Goal: Navigation & Orientation: Find specific page/section

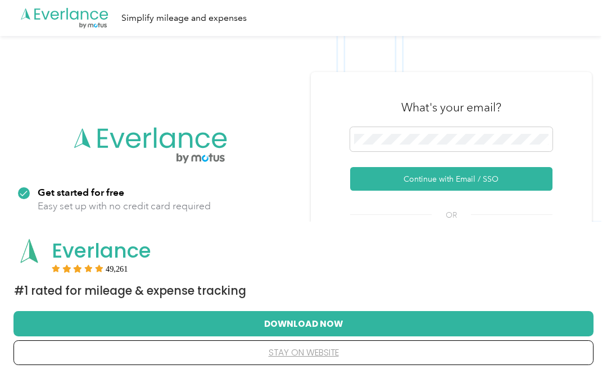
click at [485, 178] on button "Continue with Email / SSO" at bounding box center [451, 179] width 202 height 24
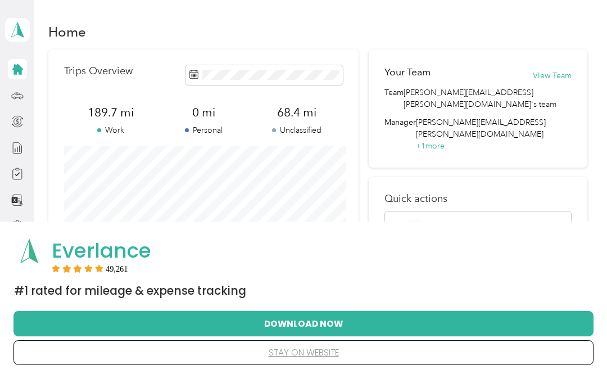
click at [452, 357] on button "stay on website" at bounding box center [303, 353] width 544 height 24
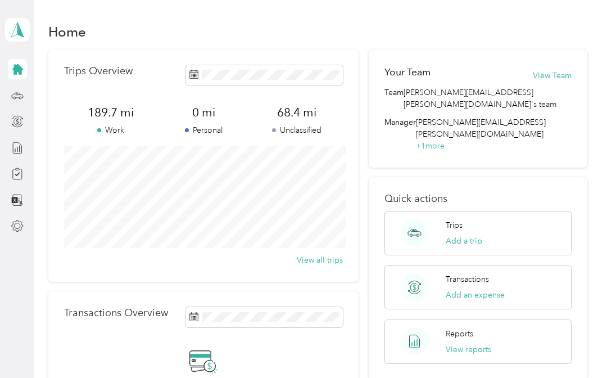
click at [19, 69] on icon at bounding box center [17, 69] width 11 height 11
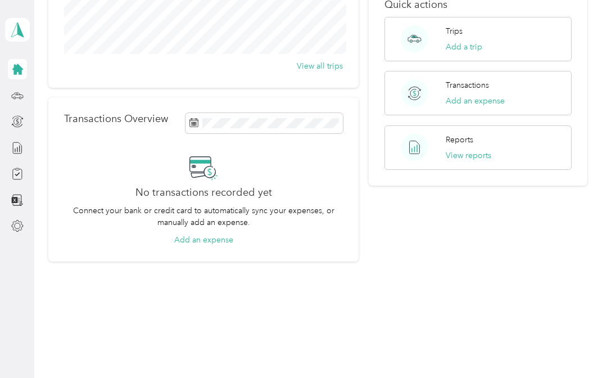
scroll to position [194, 0]
click at [16, 227] on icon at bounding box center [17, 226] width 12 height 12
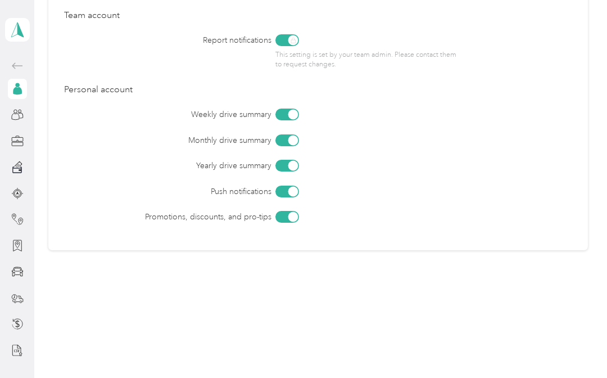
scroll to position [529, 0]
click at [15, 119] on icon at bounding box center [17, 115] width 12 height 12
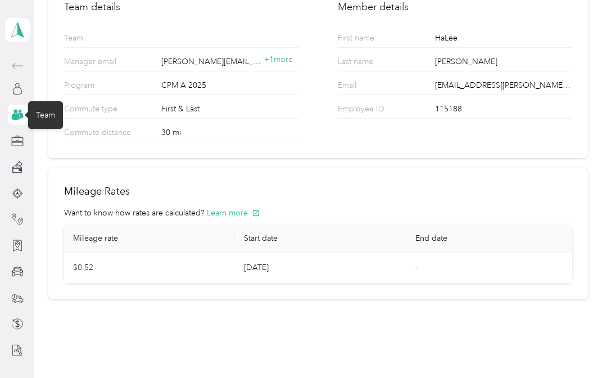
scroll to position [98, 0]
click at [17, 36] on icon at bounding box center [17, 30] width 17 height 16
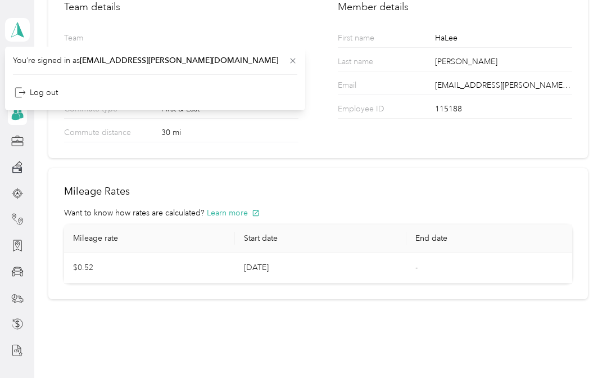
click at [288, 58] on icon at bounding box center [292, 60] width 9 height 9
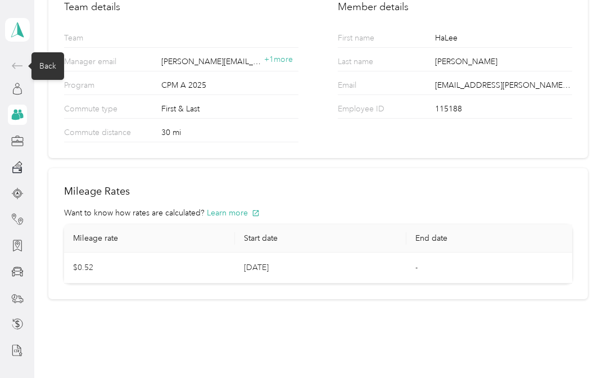
click at [16, 64] on icon at bounding box center [17, 65] width 13 height 13
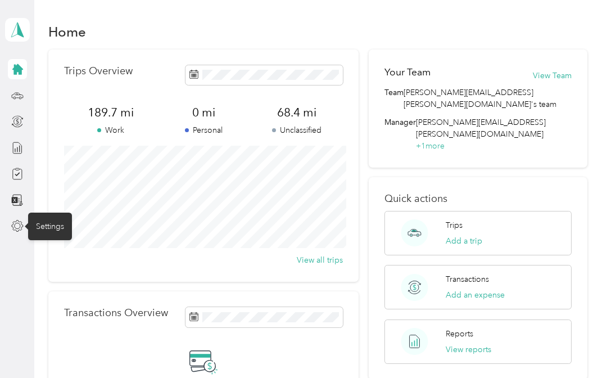
click at [17, 220] on icon at bounding box center [17, 225] width 11 height 11
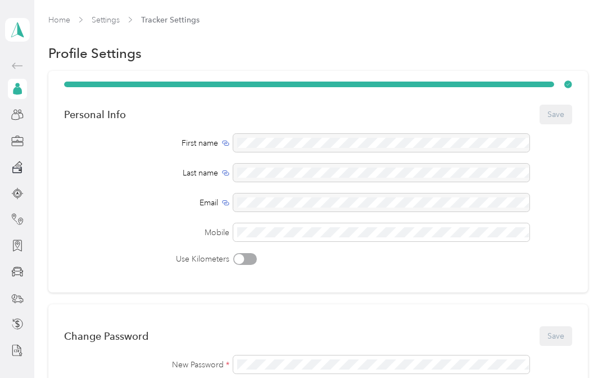
click at [99, 15] on link "Settings" at bounding box center [106, 20] width 28 height 10
click at [55, 16] on link "Home" at bounding box center [59, 20] width 22 height 10
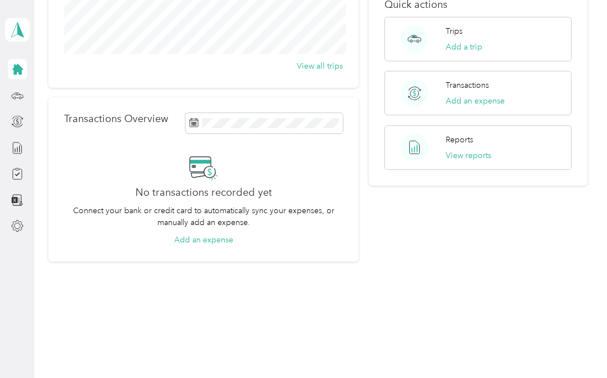
scroll to position [194, 0]
